Goal: Information Seeking & Learning: Learn about a topic

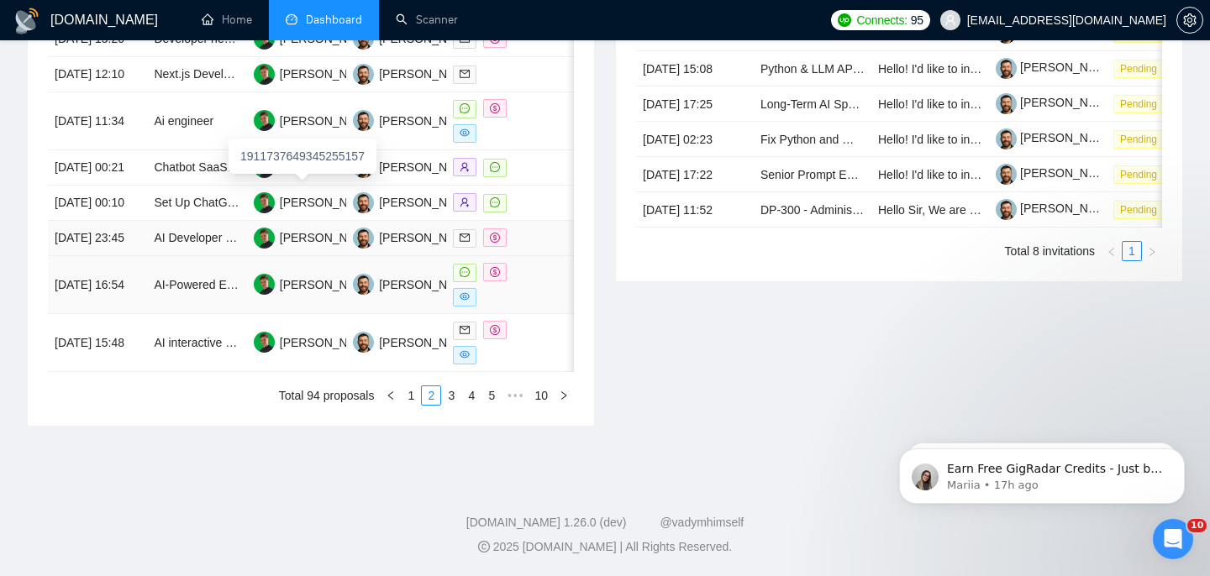
scroll to position [865, 0]
click at [408, 405] on link "1" at bounding box center [411, 396] width 18 height 18
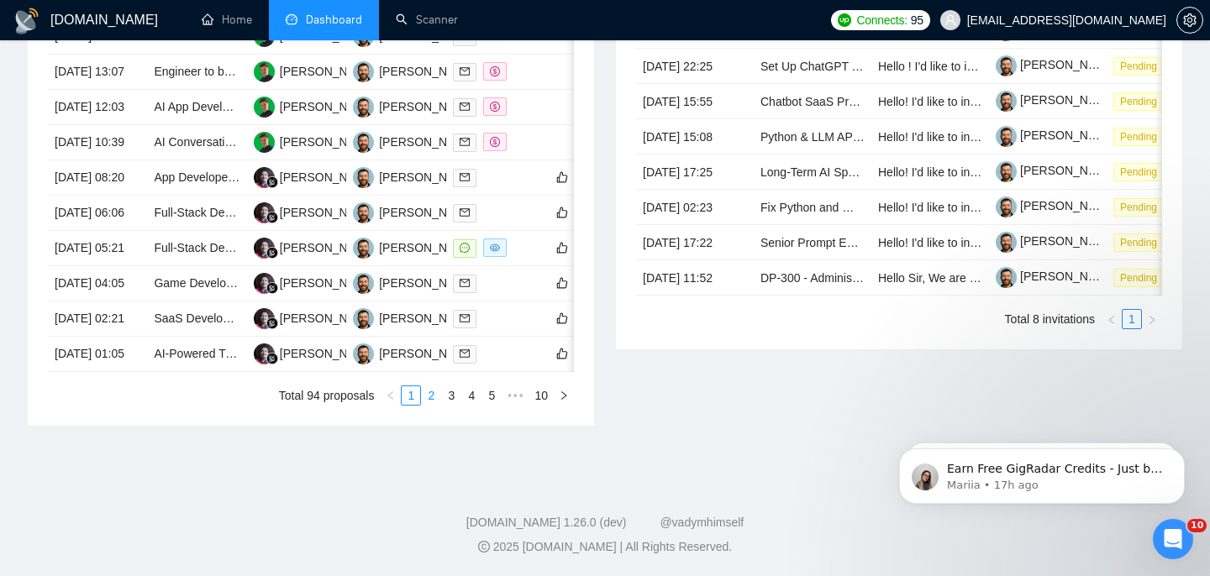
click at [424, 405] on link "2" at bounding box center [431, 396] width 18 height 18
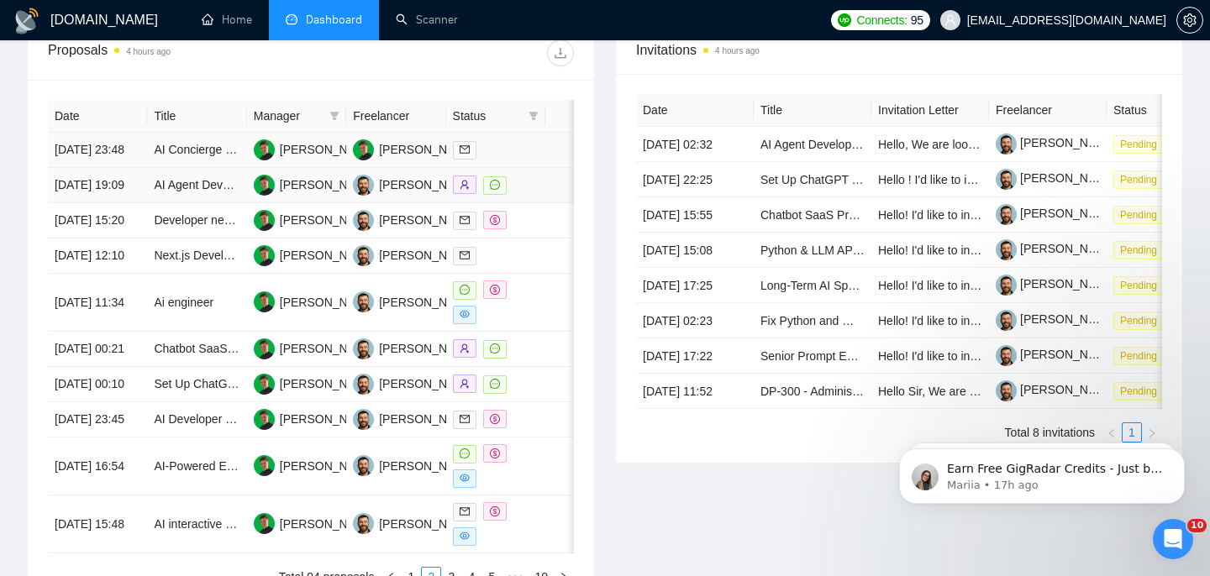
scroll to position [661, 0]
click at [185, 154] on link "AI Concierge Bot for Hotels & Airbnb - Automate Guest Support 24/7 (Node.js/Pyt…" at bounding box center [418, 148] width 529 height 13
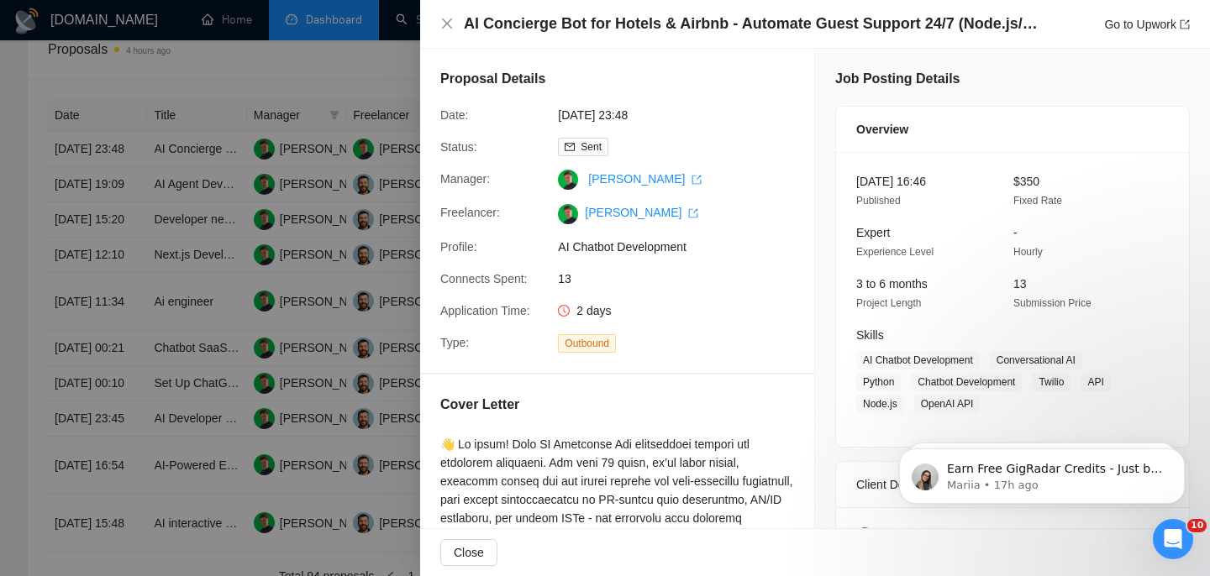
click at [145, 182] on div at bounding box center [605, 288] width 1210 height 576
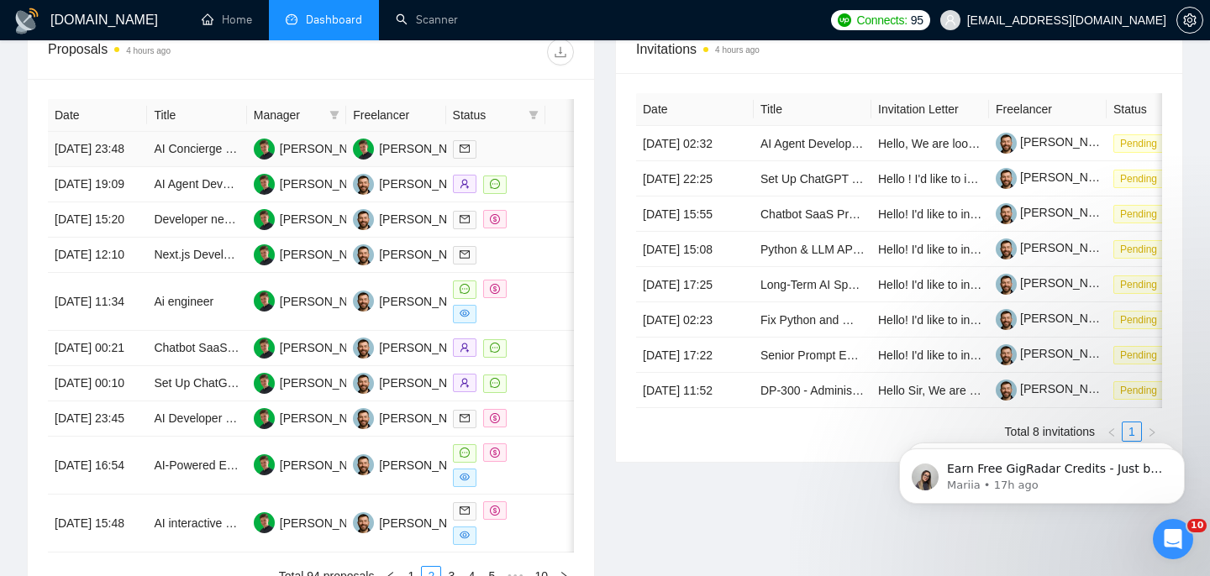
click at [135, 167] on td "[DATE] 23:48" at bounding box center [97, 149] width 99 height 35
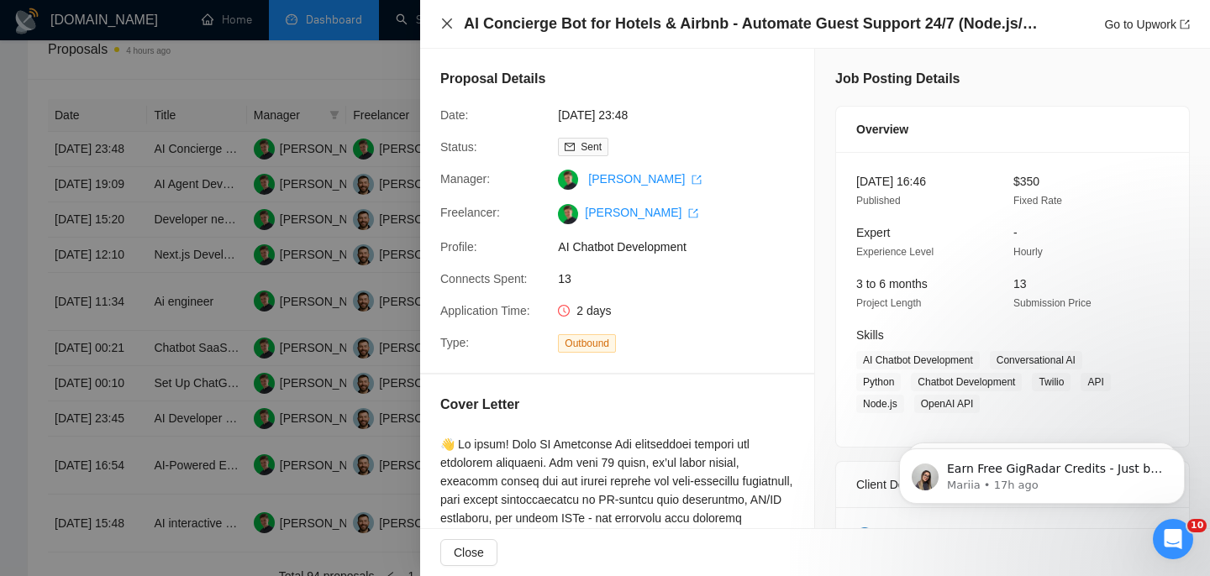
click at [446, 18] on icon "close" at bounding box center [446, 23] width 13 height 13
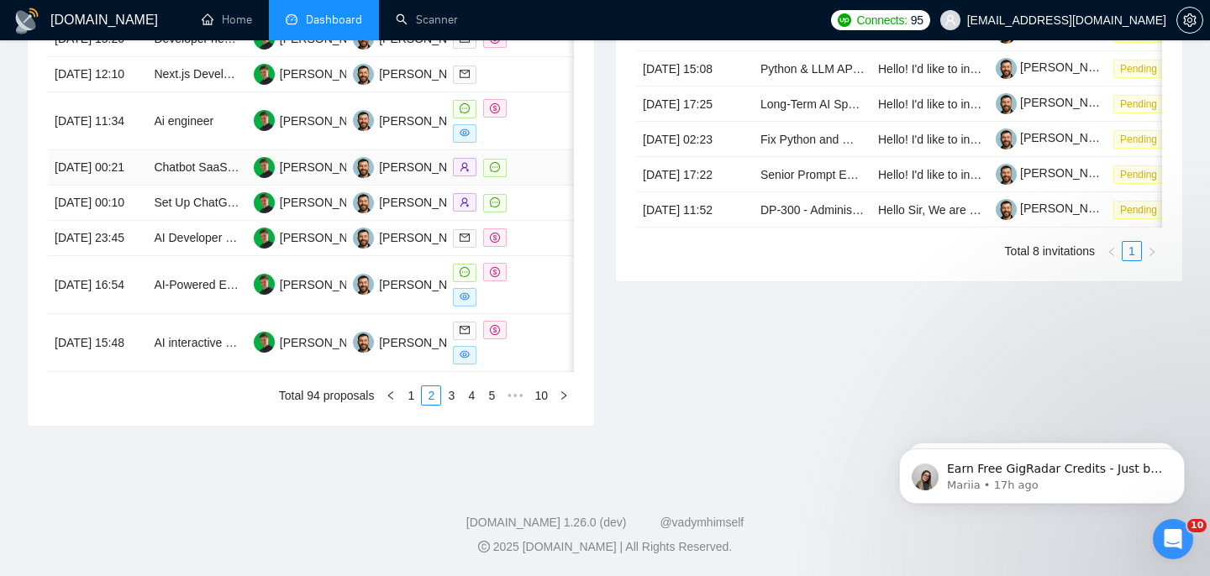
scroll to position [952, 0]
click at [412, 401] on link "1" at bounding box center [411, 396] width 18 height 18
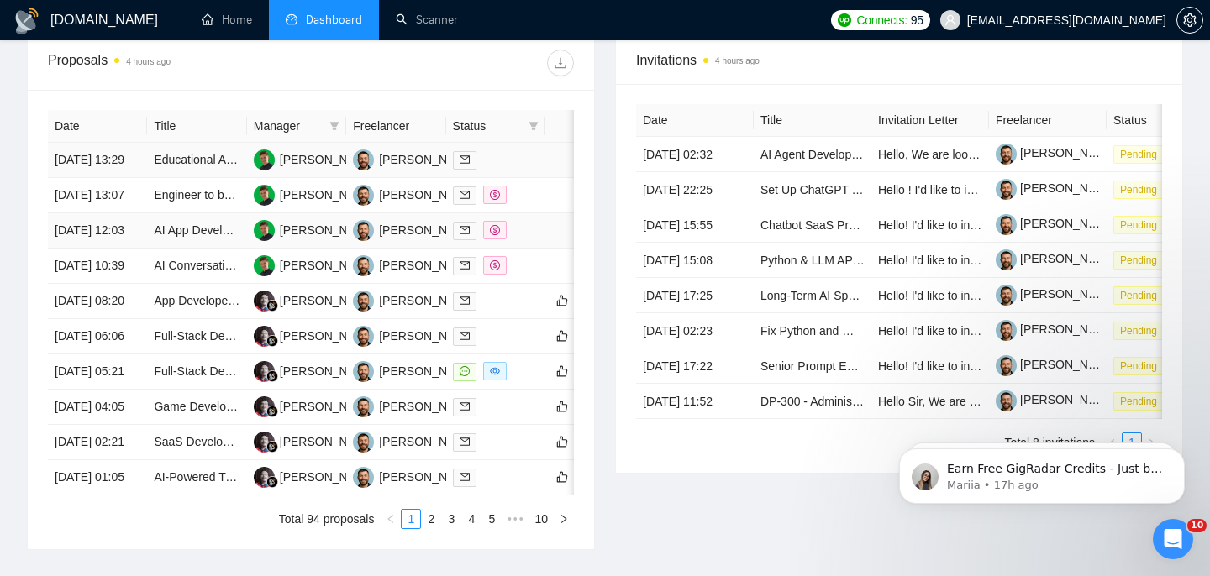
scroll to position [655, 0]
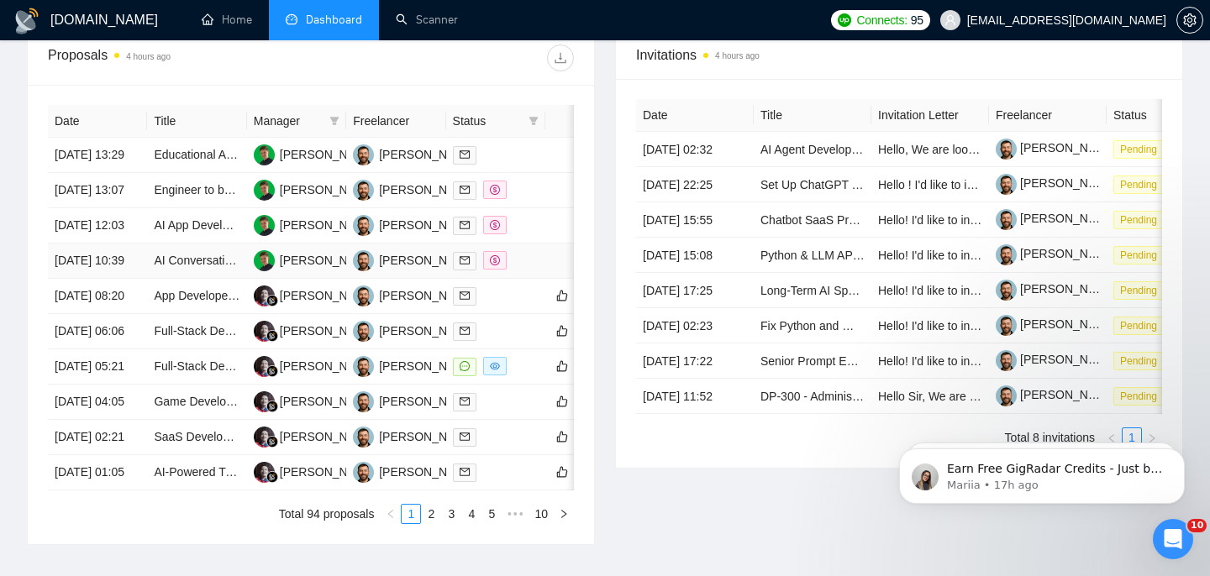
click at [126, 279] on td "[DATE] 10:39" at bounding box center [97, 261] width 99 height 35
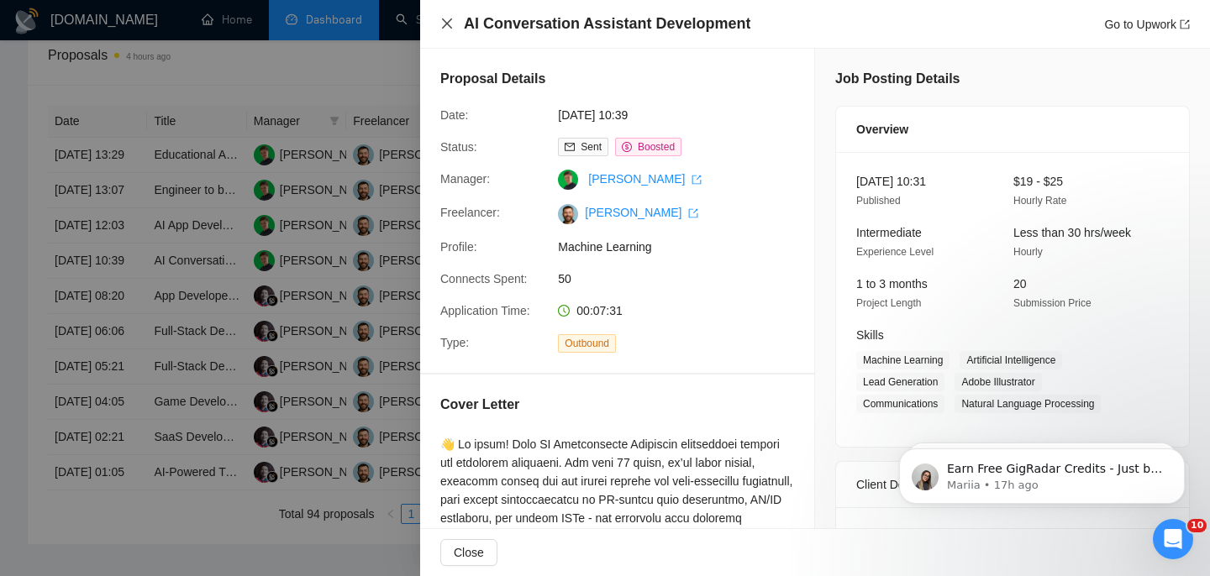
click at [443, 18] on icon "close" at bounding box center [446, 23] width 13 height 13
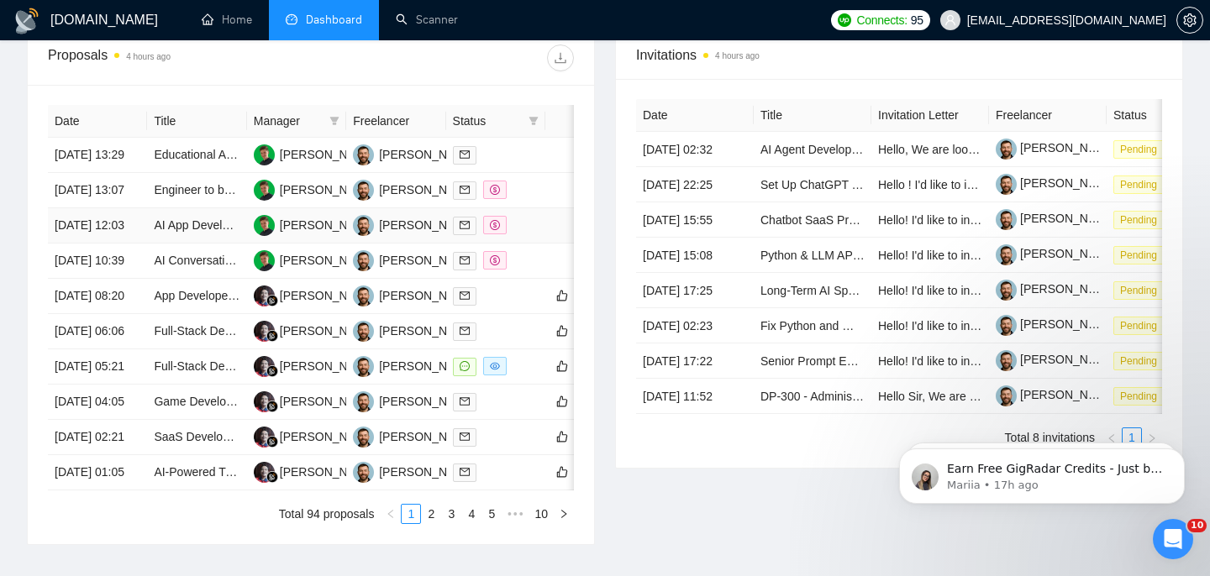
click at [124, 244] on td "[DATE] 12:03" at bounding box center [97, 225] width 99 height 35
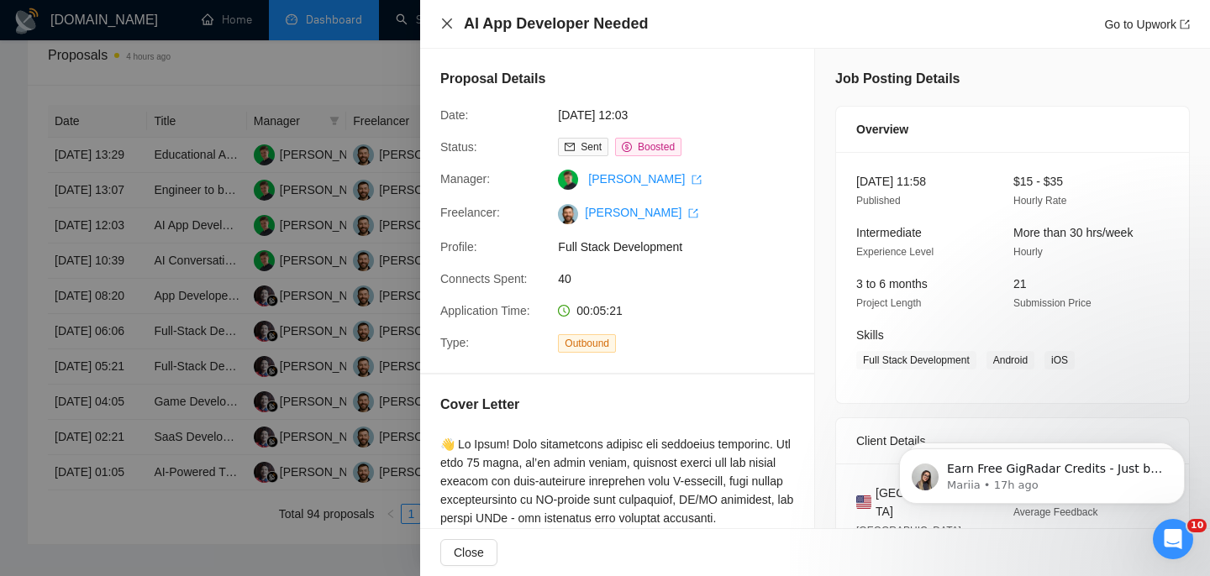
click at [444, 22] on icon "close" at bounding box center [447, 23] width 10 height 10
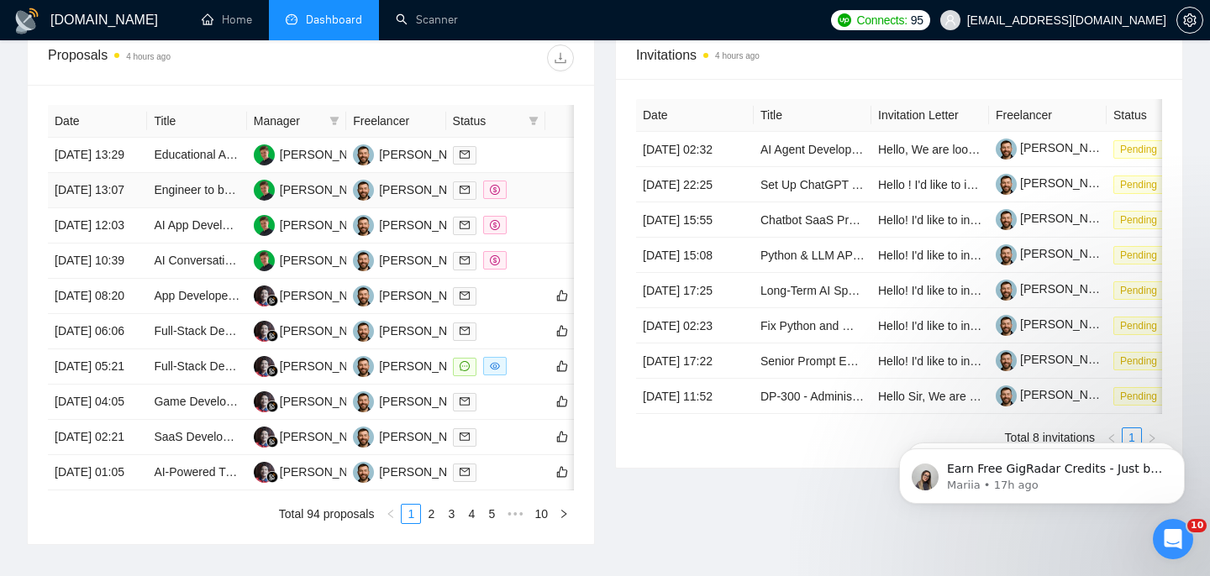
click at [131, 208] on td "[DATE] 13:07" at bounding box center [97, 190] width 99 height 35
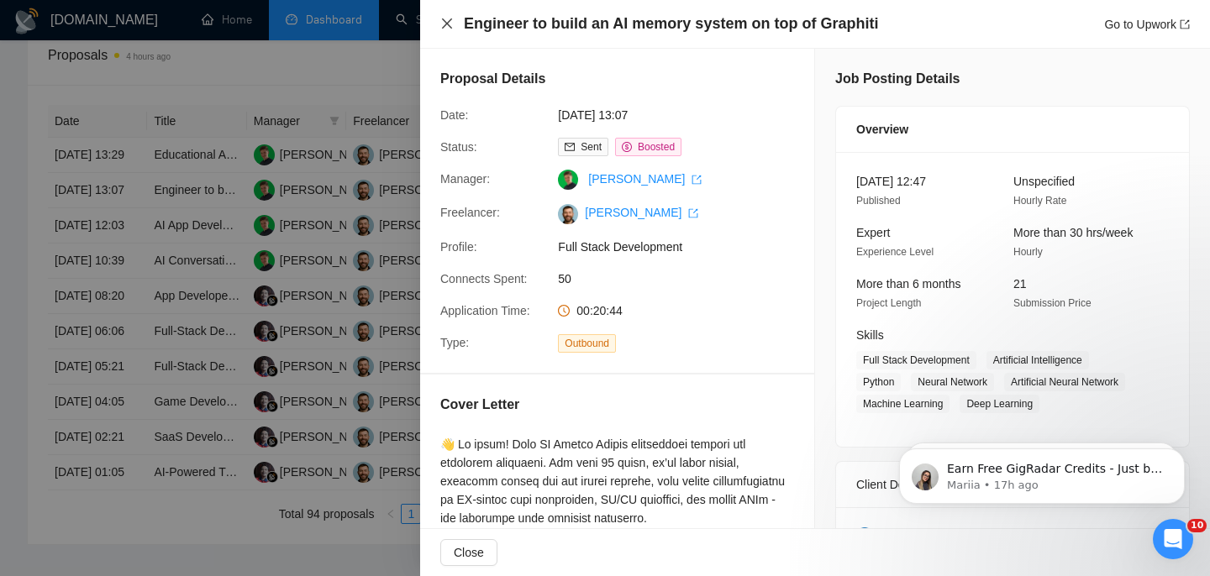
click at [450, 18] on icon "close" at bounding box center [446, 23] width 13 height 13
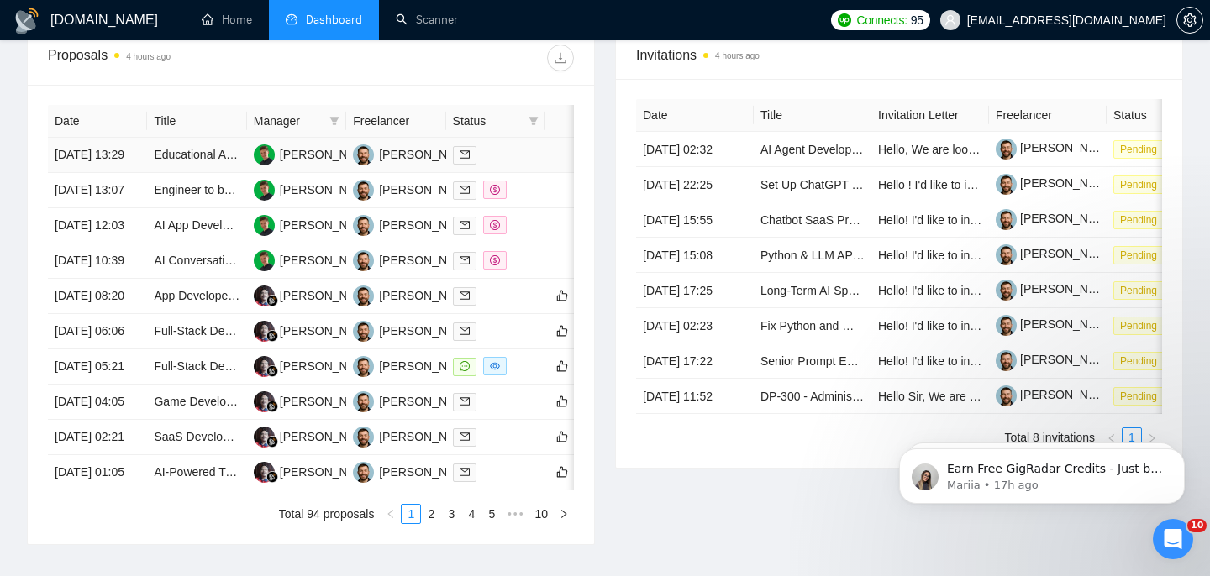
click at [145, 171] on td "[DATE] 13:29" at bounding box center [97, 155] width 99 height 35
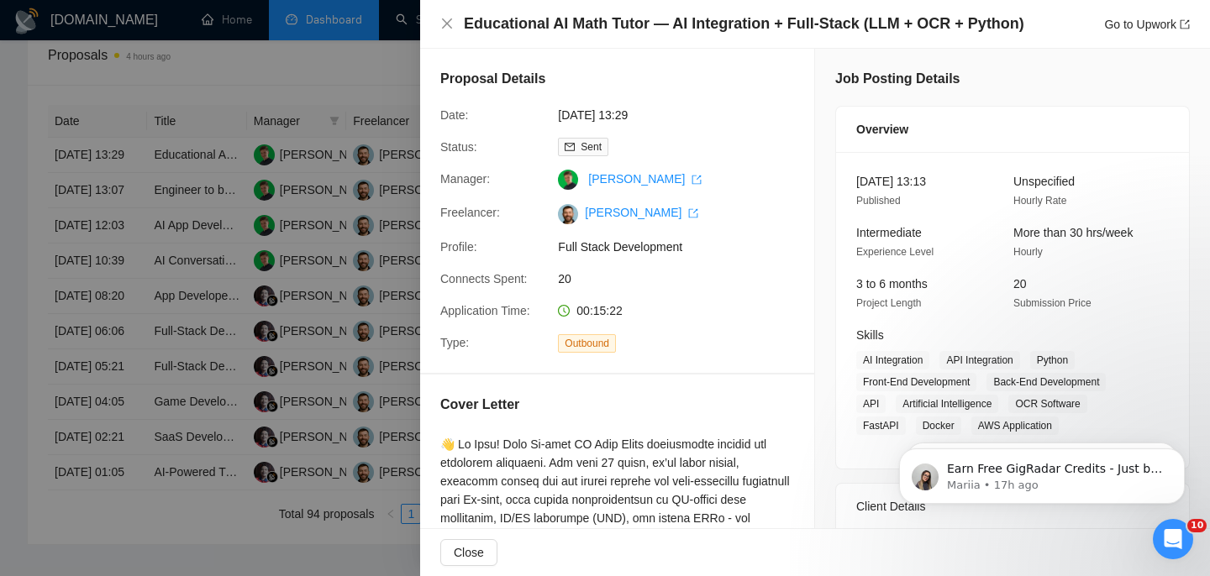
click at [438, 22] on div "Educational AI Math Tutor — AI Integration + Full‑Stack (LLM + OCR + Python) Go…" at bounding box center [815, 24] width 790 height 49
click at [456, 29] on div "Educational AI Math Tutor — AI Integration + Full‑Stack (LLM + OCR + Python) Go…" at bounding box center [814, 23] width 749 height 21
click at [450, 29] on icon "close" at bounding box center [446, 23] width 13 height 13
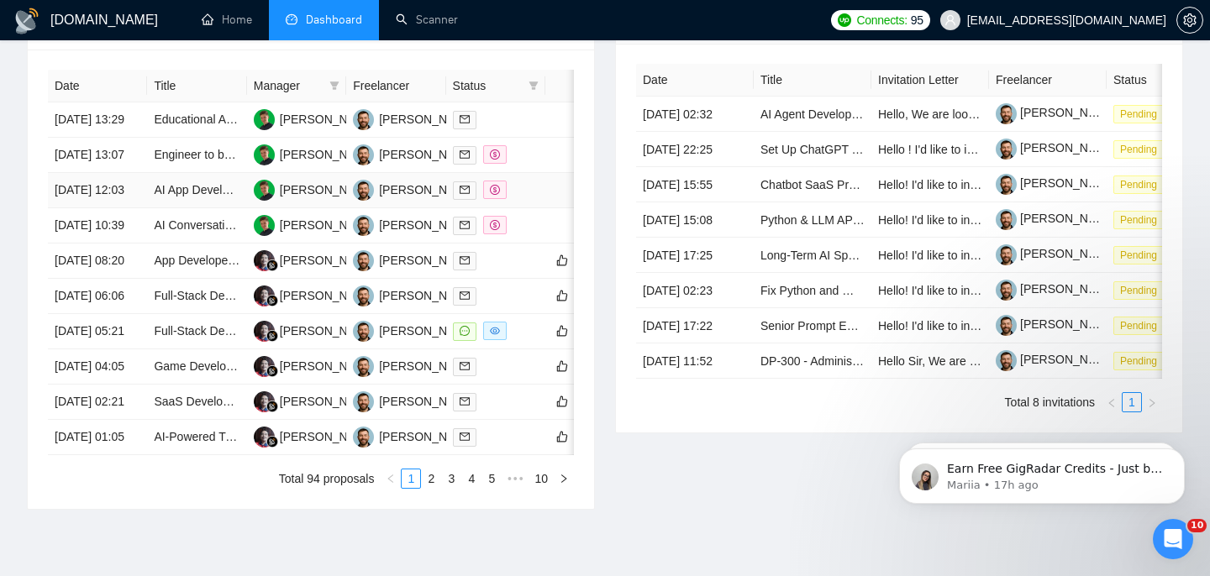
scroll to position [692, 0]
